Goal: Check status: Check status

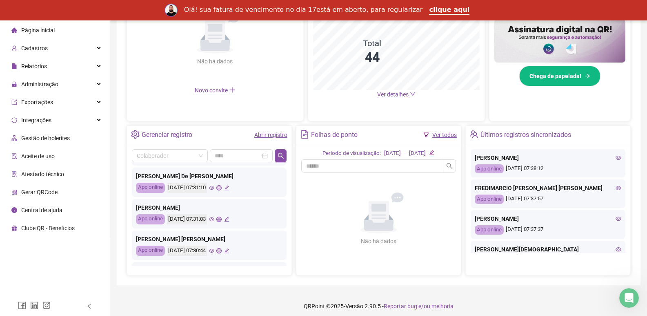
scroll to position [384, 0]
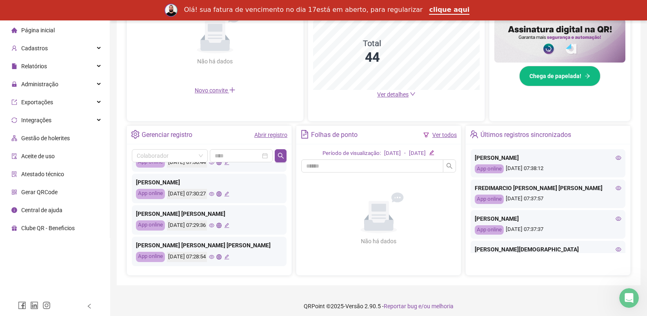
click at [44, 25] on div "Página inicial" at bounding box center [32, 30] width 43 height 16
click at [258, 133] on link "Abrir registro" at bounding box center [270, 134] width 33 height 7
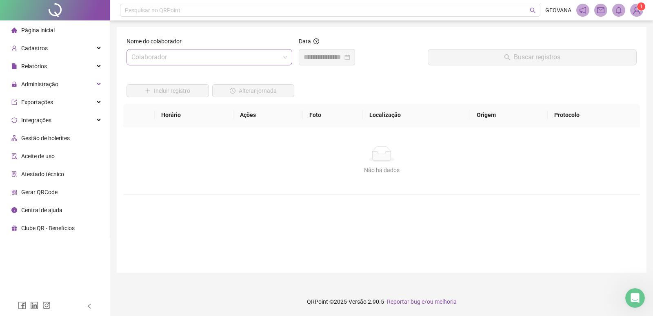
click at [146, 59] on input "search" at bounding box center [205, 57] width 149 height 16
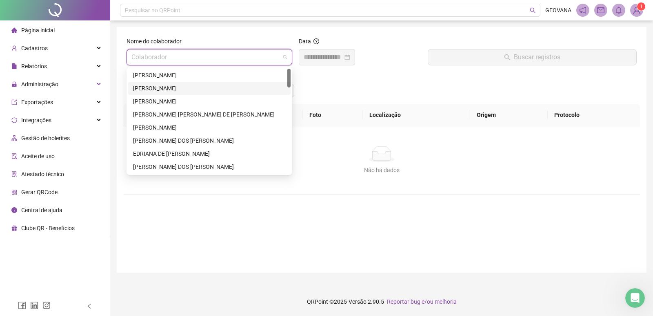
click at [147, 85] on div "[PERSON_NAME]" at bounding box center [209, 88] width 153 height 9
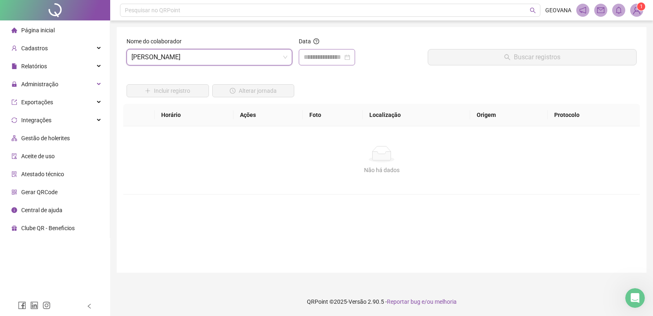
click at [350, 57] on div at bounding box center [327, 57] width 47 height 10
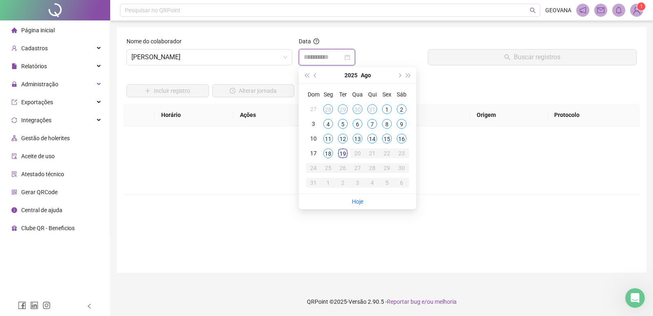
type input "**********"
click at [343, 149] on div "19" at bounding box center [343, 153] width 10 height 10
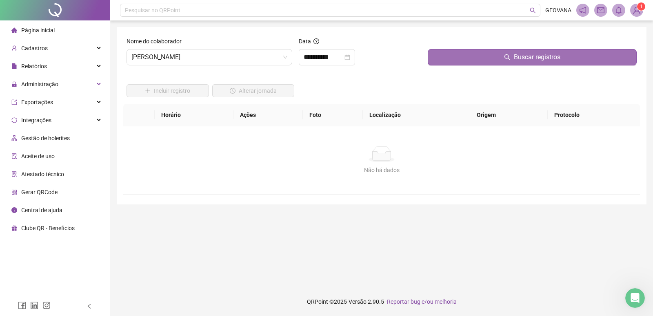
click at [446, 54] on button "Buscar registros" at bounding box center [532, 57] width 209 height 16
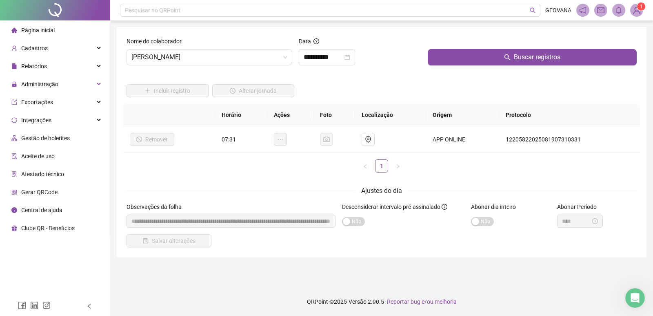
click at [45, 28] on span "Página inicial" at bounding box center [37, 30] width 33 height 7
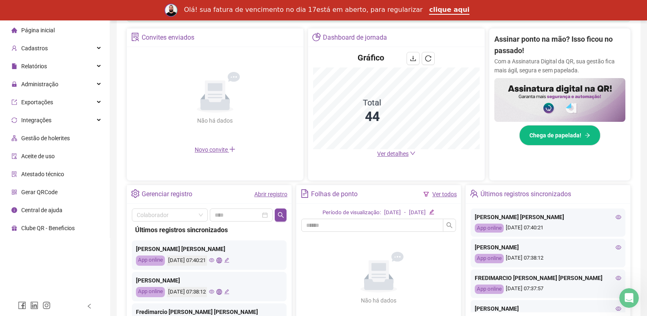
scroll to position [236, 0]
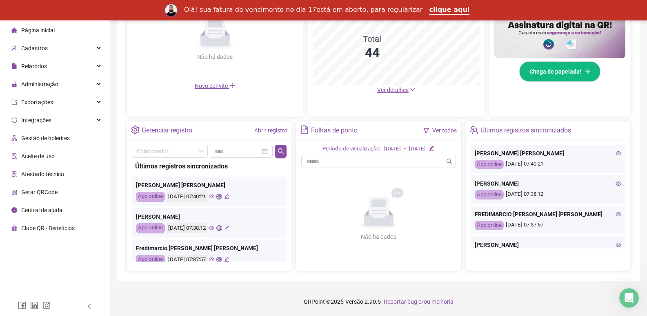
click at [279, 129] on link "Abrir registro" at bounding box center [270, 130] width 33 height 7
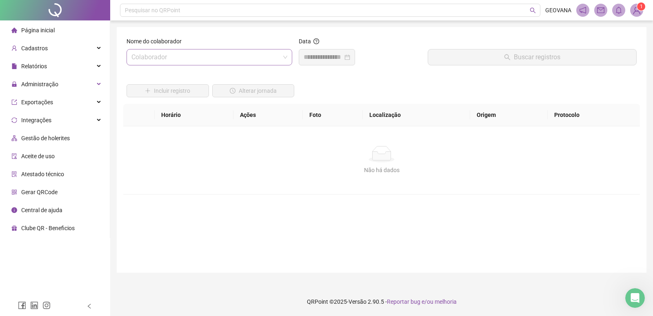
click at [203, 53] on input "search" at bounding box center [205, 57] width 149 height 16
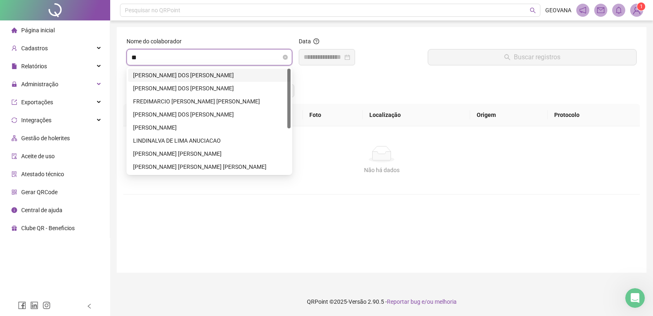
type input "***"
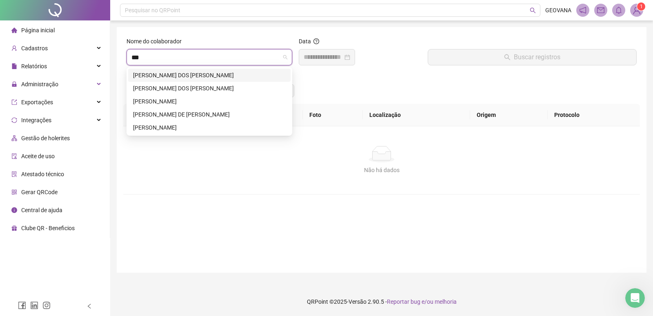
click at [193, 71] on div "[PERSON_NAME] DOS [PERSON_NAME]" at bounding box center [209, 75] width 153 height 9
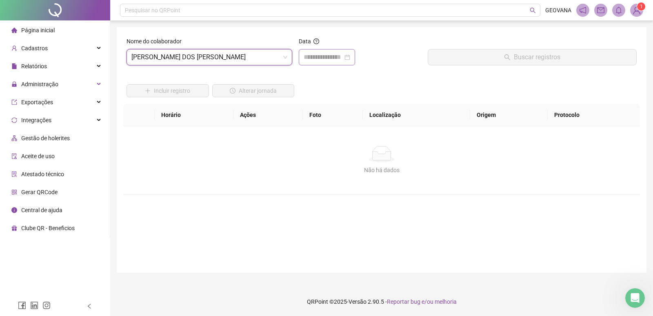
click at [350, 57] on div at bounding box center [327, 57] width 47 height 10
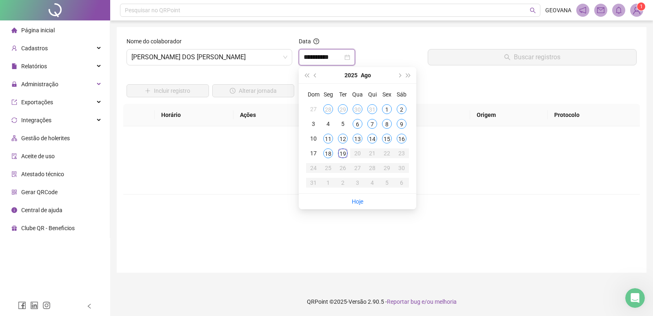
type input "**********"
click at [343, 153] on div "19" at bounding box center [343, 153] width 10 height 10
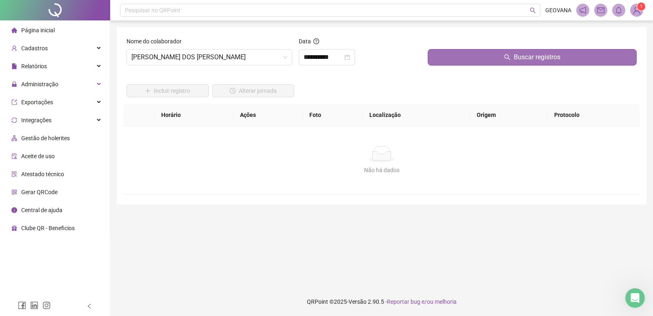
click at [464, 57] on button "Buscar registros" at bounding box center [532, 57] width 209 height 16
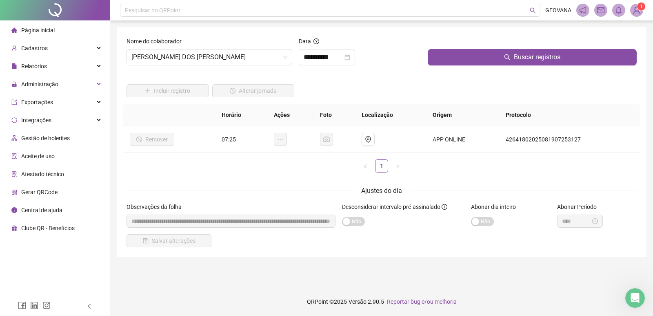
click at [29, 31] on span "Página inicial" at bounding box center [37, 30] width 33 height 7
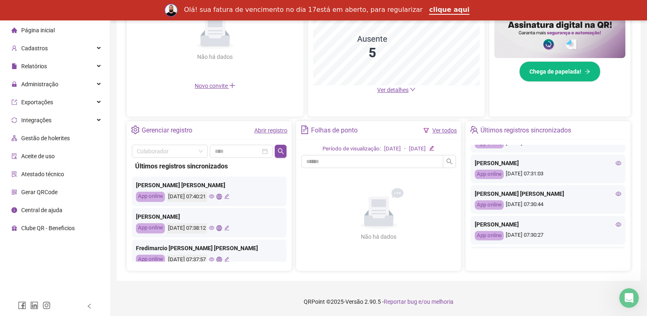
scroll to position [353, 0]
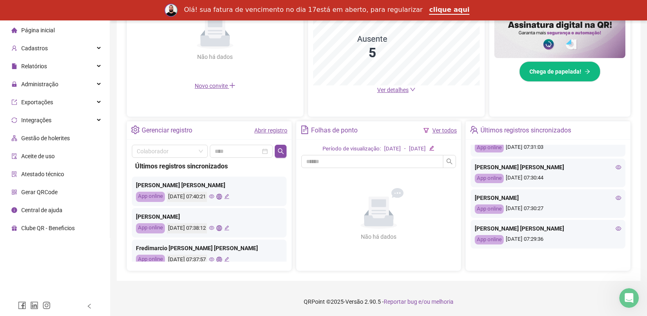
drag, startPoint x: 34, startPoint y: 30, endPoint x: 52, endPoint y: 4, distance: 31.7
click at [34, 30] on span "Página inicial" at bounding box center [37, 30] width 33 height 7
